Goal: Task Accomplishment & Management: Manage account settings

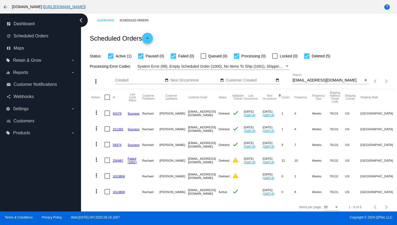
scroll to position [8, 0]
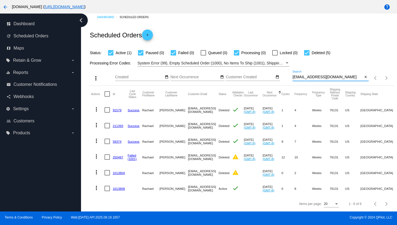
drag, startPoint x: 339, startPoint y: 72, endPoint x: 284, endPoint y: 72, distance: 55.2
click at [284, 72] on div "more_vert Aug Jan Feb Mar [DATE]" at bounding box center [241, 76] width 306 height 19
paste input "[EMAIL_ADDRESS]"
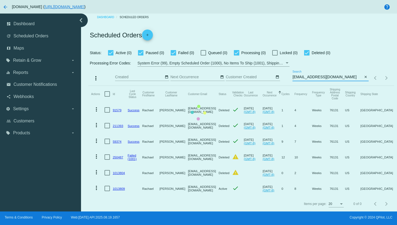
type input "[EMAIL_ADDRESS][DOMAIN_NAME]"
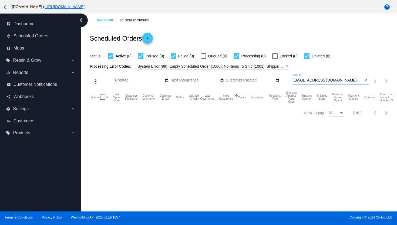
scroll to position [0, 0]
click at [6, 7] on mat-icon "arrow_back" at bounding box center [5, 7] width 6 height 6
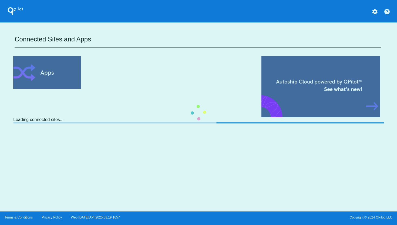
click at [374, 12] on mat-icon "settings" at bounding box center [375, 11] width 6 height 6
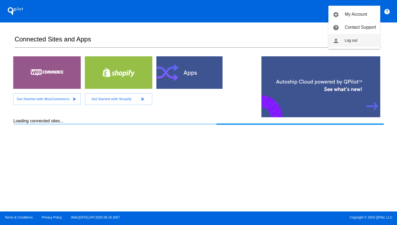
click at [358, 37] on button "person Log out" at bounding box center [355, 40] width 52 height 13
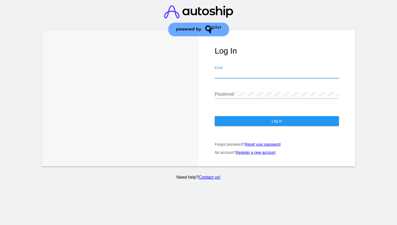
click at [267, 75] on input "Email" at bounding box center [277, 73] width 124 height 5
type input "[PERSON_NAME][EMAIL_ADDRESS][DOMAIN_NAME]"
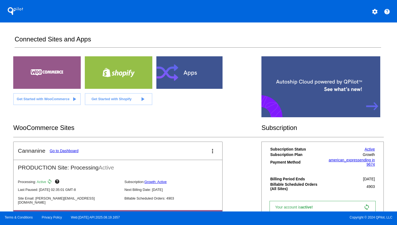
click at [376, 14] on mat-icon "settings" at bounding box center [375, 11] width 6 height 6
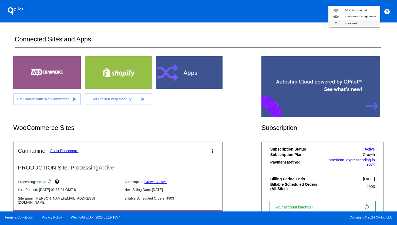
click at [363, 26] on button "person Log out" at bounding box center [355, 23] width 52 height 6
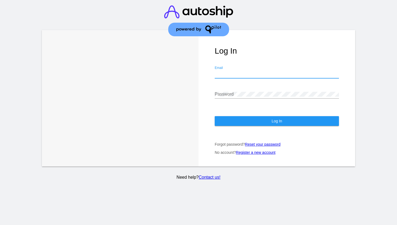
click at [271, 76] on input "Email" at bounding box center [277, 73] width 124 height 5
type input "[PERSON_NAME][EMAIL_ADDRESS][DOMAIN_NAME]"
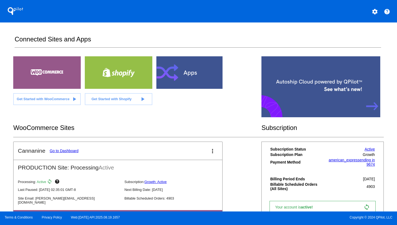
click at [73, 151] on link "Go to Dashboard" at bounding box center [64, 150] width 29 height 4
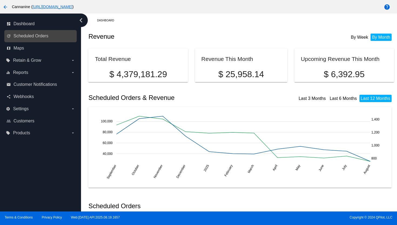
click at [49, 39] on link "update Scheduled Orders" at bounding box center [40, 36] width 69 height 9
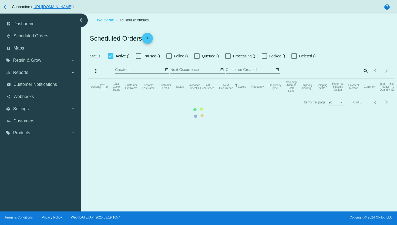
checkbox input "true"
